Goal: Task Accomplishment & Management: Use online tool/utility

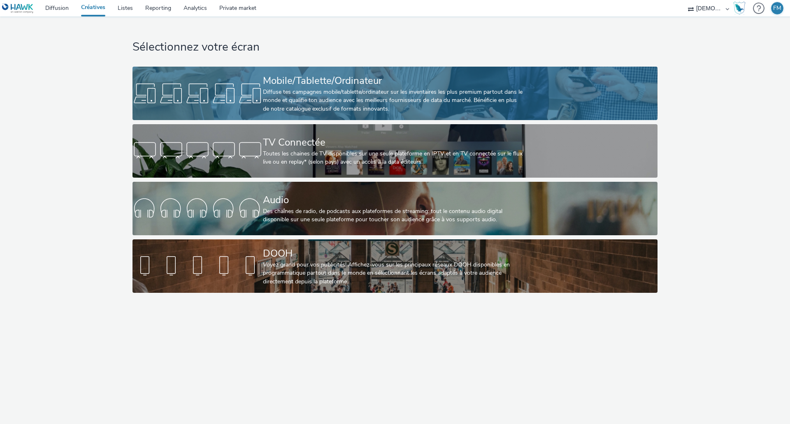
click at [300, 89] on div "Diffuse tes campagnes mobile/tablette/ordinateur sur les inventaires les plus p…" at bounding box center [393, 100] width 261 height 25
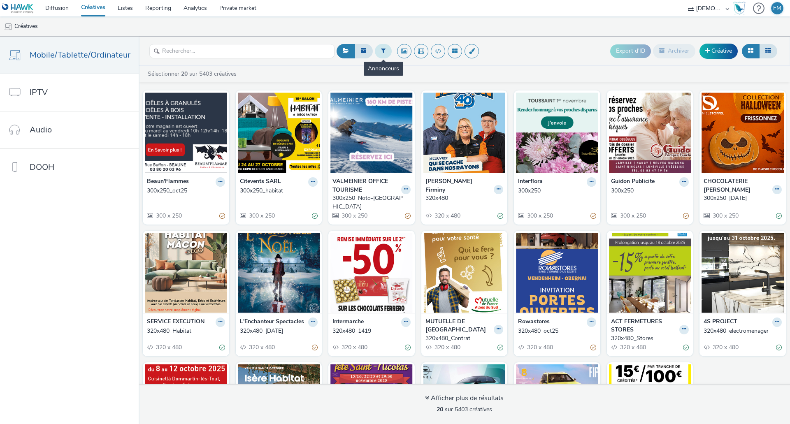
click at [389, 50] on button at bounding box center [383, 51] width 17 height 14
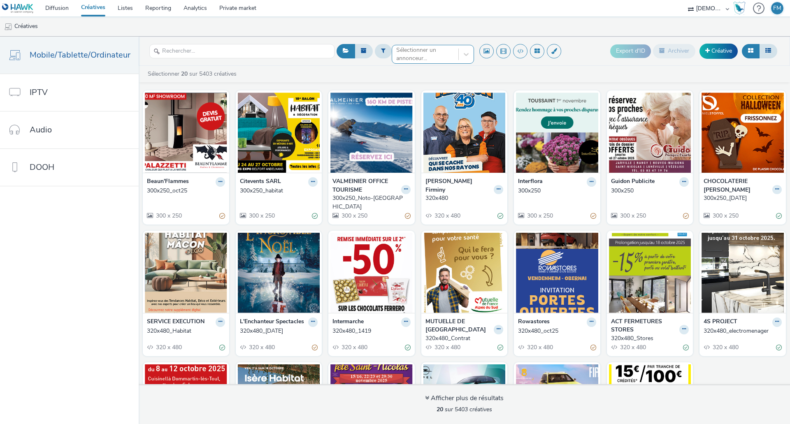
click at [407, 52] on div at bounding box center [425, 54] width 58 height 10
type input "caf"
click at [402, 65] on span "CAF DE L'ISERE" at bounding box center [418, 67] width 42 height 8
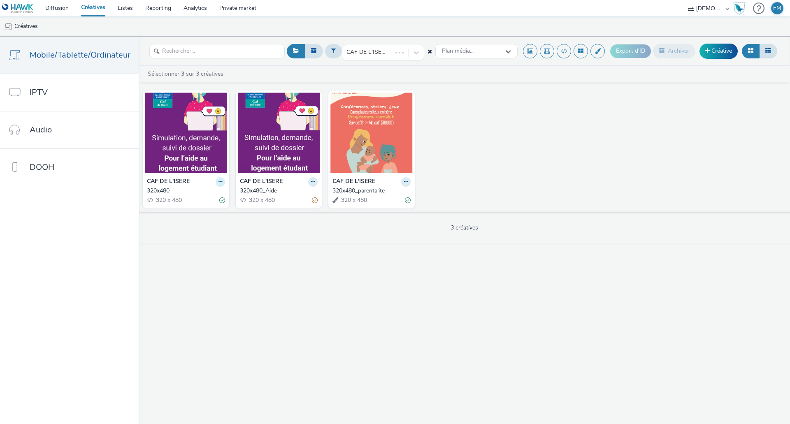
click at [216, 181] on button at bounding box center [220, 181] width 9 height 9
click at [199, 209] on link "Dupliquer" at bounding box center [194, 213] width 62 height 16
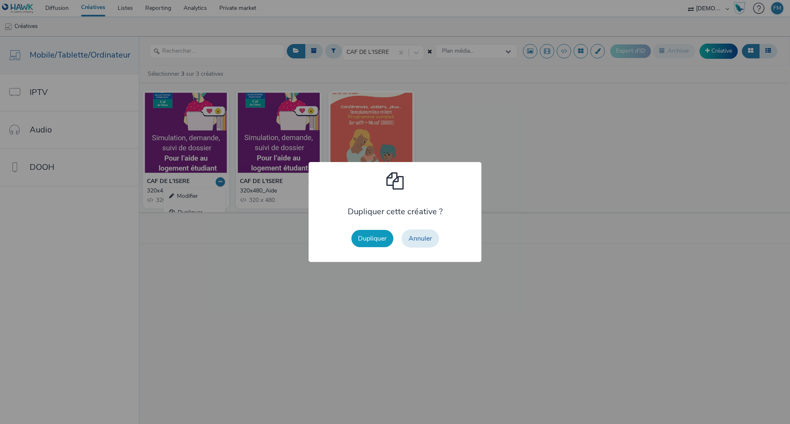
click at [371, 235] on button "Dupliquer" at bounding box center [372, 238] width 42 height 17
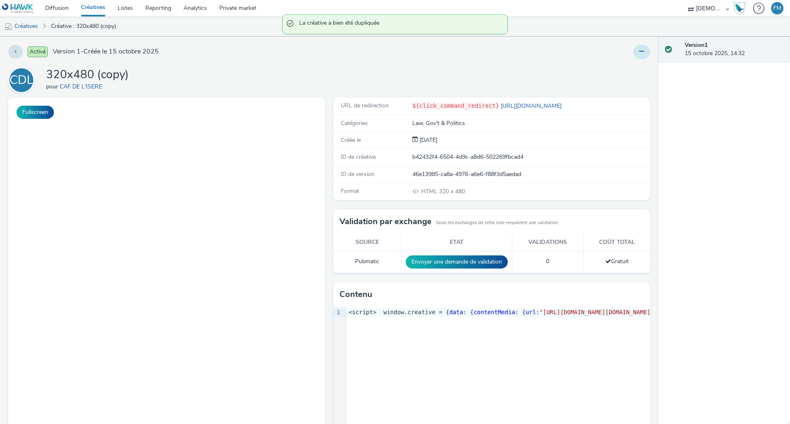
click at [636, 57] on button at bounding box center [641, 52] width 17 height 14
click at [623, 67] on link "Modifier" at bounding box center [620, 68] width 62 height 16
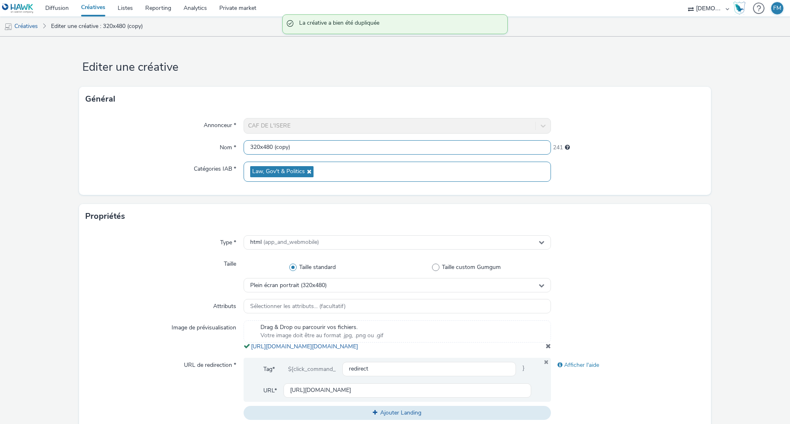
drag, startPoint x: 271, startPoint y: 145, endPoint x: 423, endPoint y: 164, distance: 153.4
click at [423, 164] on div "Annonceur * CAF DE L'ISERE Nom * 320x480 (copy) 241 Catégories IAB * Law, Gov't…" at bounding box center [395, 154] width 632 height 84
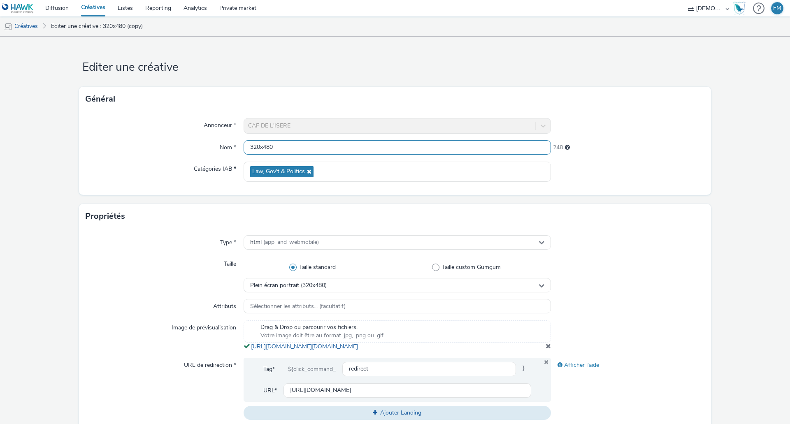
type input "320x480"
click at [337, 67] on h1 "Editer une créative" at bounding box center [395, 68] width 632 height 16
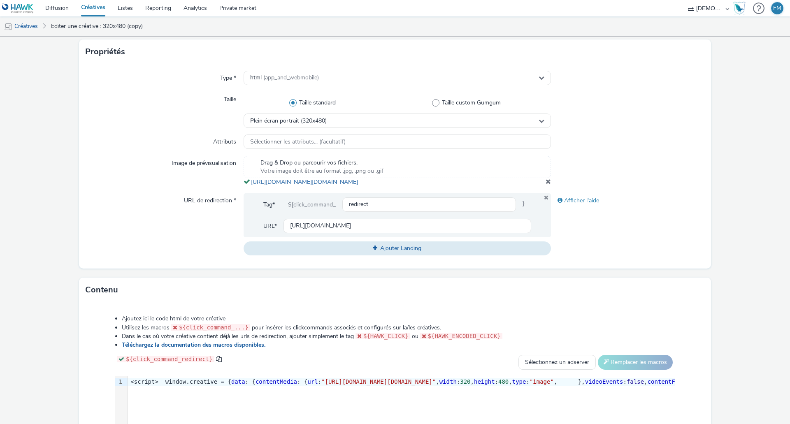
click at [546, 185] on span at bounding box center [548, 181] width 5 height 7
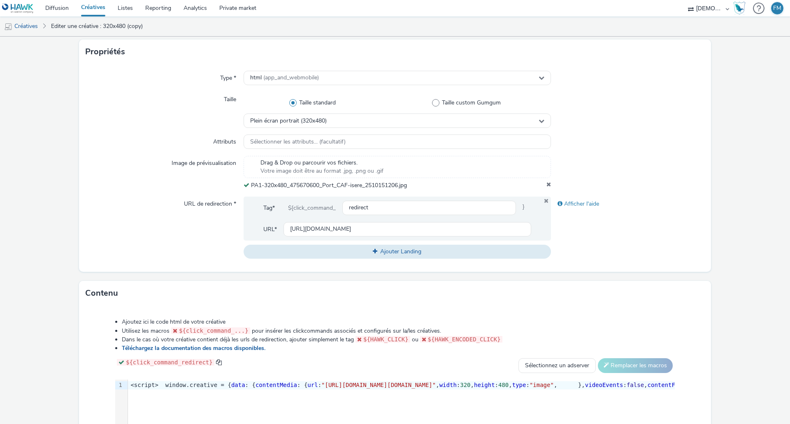
scroll to position [298, 0]
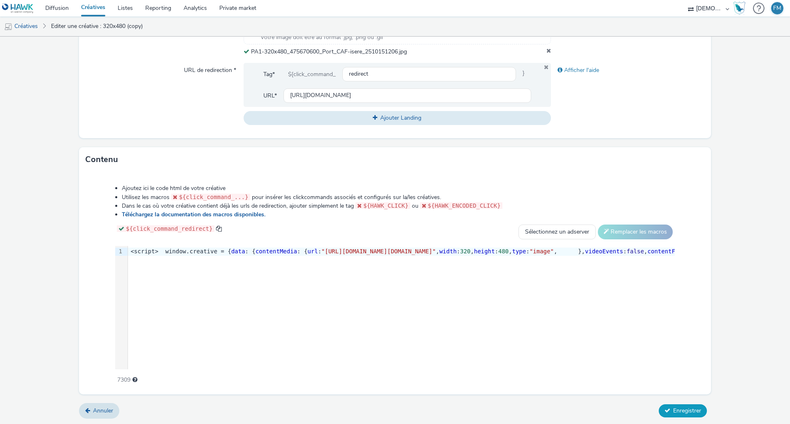
click at [669, 417] on button "Enregistrer" at bounding box center [683, 411] width 48 height 13
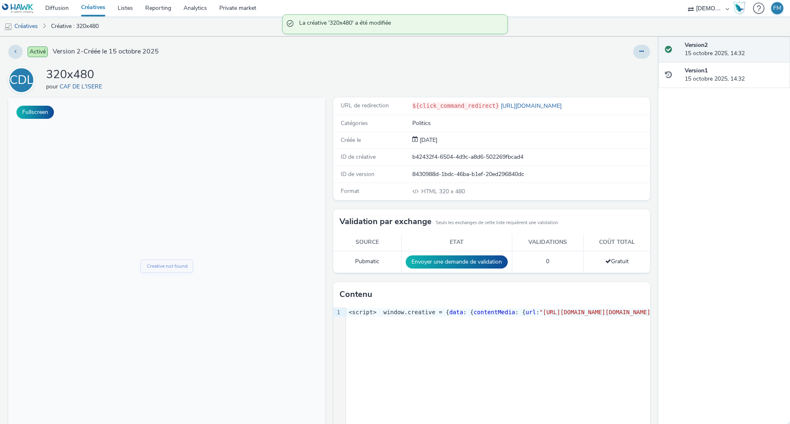
click at [636, 62] on div "Activé Version 2 - Créée le 15 octobre 2025 CDL 320x480 pour CAF DE L'ISERE Ful…" at bounding box center [329, 231] width 658 height 388
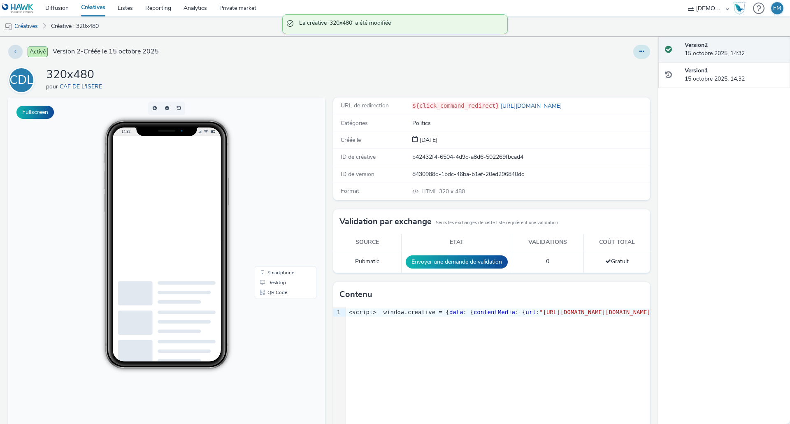
click at [640, 53] on icon at bounding box center [642, 52] width 5 height 6
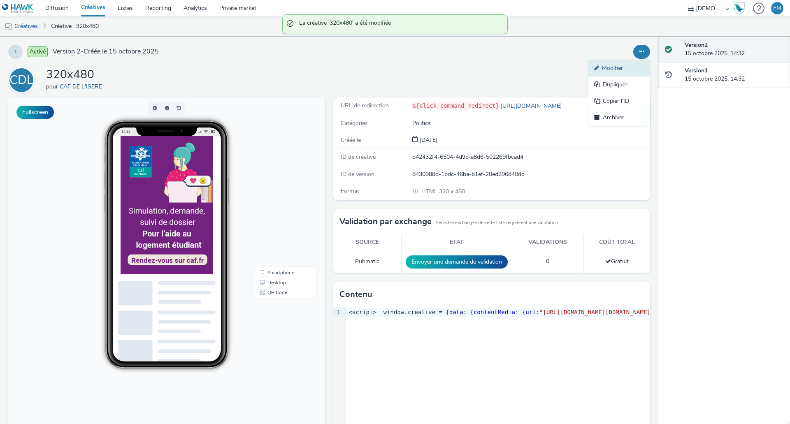
click at [628, 72] on link "Modifier" at bounding box center [620, 68] width 62 height 16
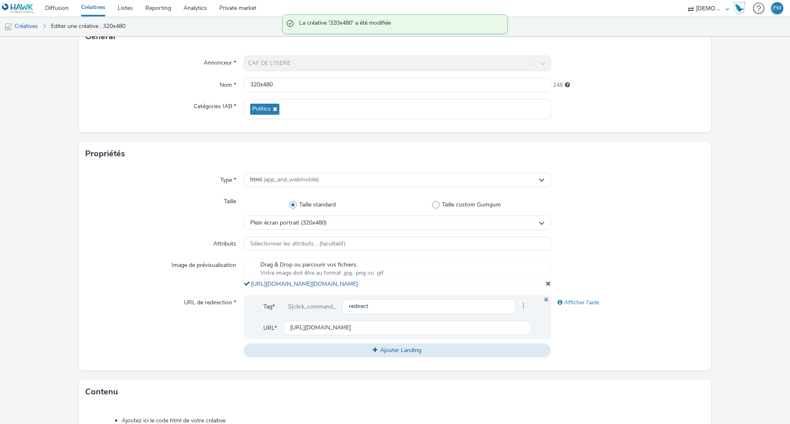
scroll to position [123, 0]
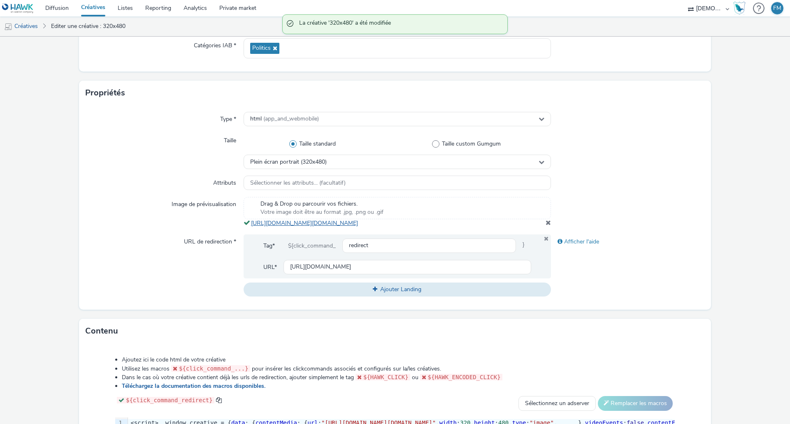
click at [319, 227] on link "[URL][DOMAIN_NAME][DOMAIN_NAME]" at bounding box center [306, 223] width 110 height 8
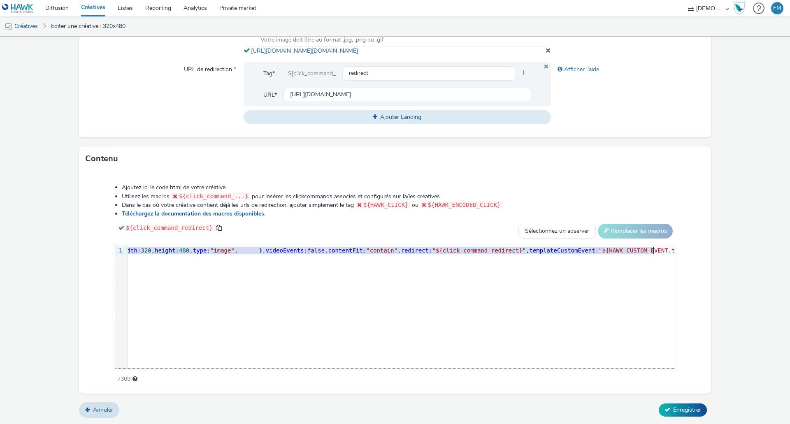
scroll to position [0, 369]
drag, startPoint x: 367, startPoint y: 251, endPoint x: 502, endPoint y: 253, distance: 135.0
click at [67, 253] on span ""[URL][DOMAIN_NAME][DOMAIN_NAME]"" at bounding box center [9, 250] width 114 height 7
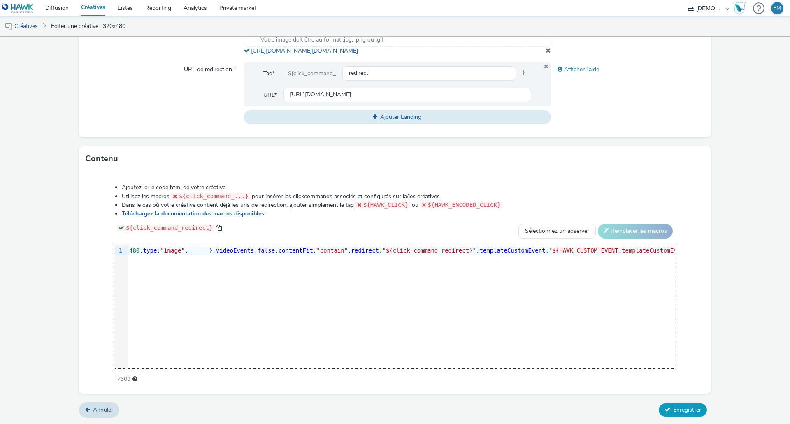
click at [677, 405] on button "Enregistrer" at bounding box center [683, 410] width 48 height 13
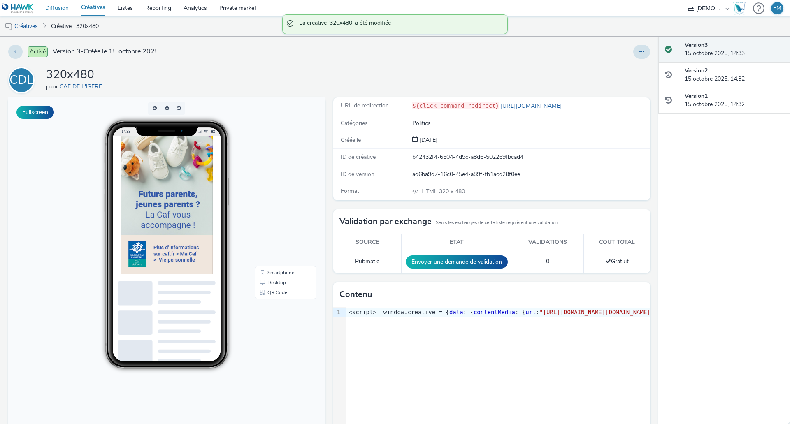
click at [52, 9] on link "Diffusion" at bounding box center [57, 8] width 36 height 16
